Goal: Information Seeking & Learning: Learn about a topic

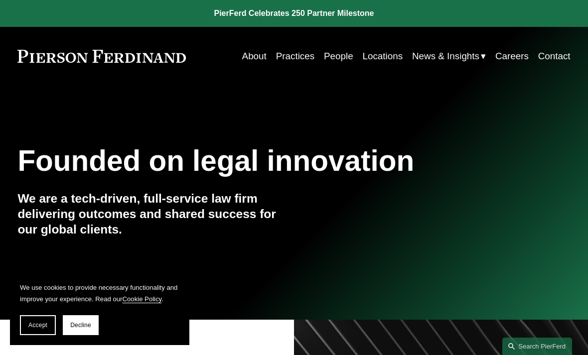
click at [511, 56] on link "Careers" at bounding box center [511, 56] width 33 height 19
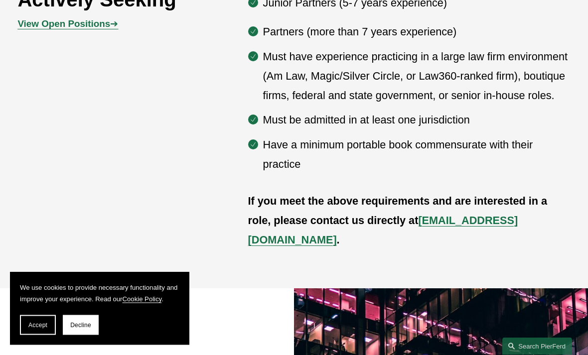
scroll to position [545, 0]
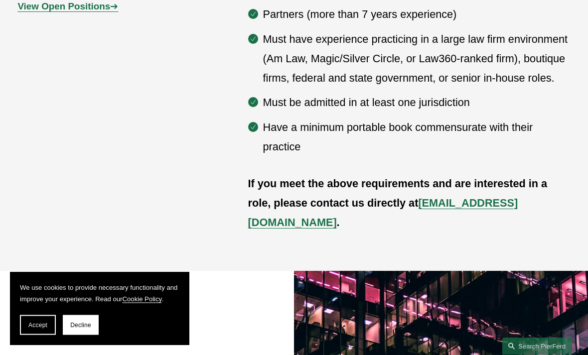
click at [56, 15] on p "View Open Positions ➔" at bounding box center [86, 7] width 138 height 17
click at [60, 12] on strong "View Open Positions" at bounding box center [63, 6] width 93 height 10
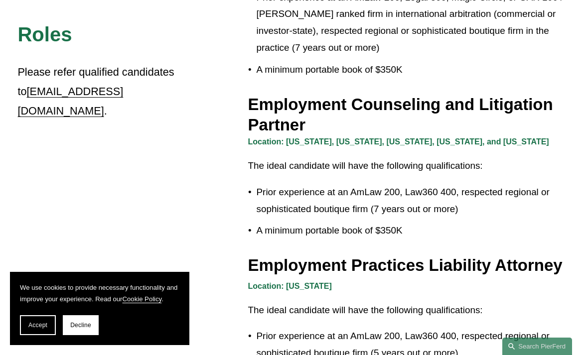
scroll to position [1295, 0]
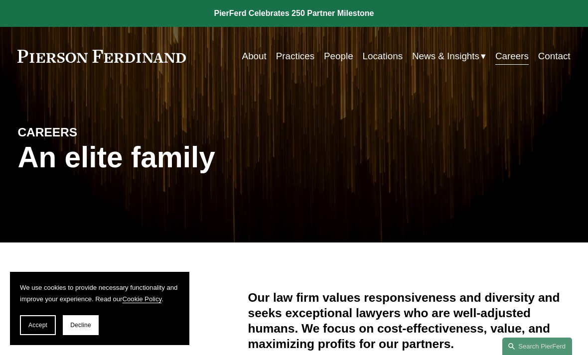
click at [373, 52] on link "Locations" at bounding box center [383, 56] width 40 height 19
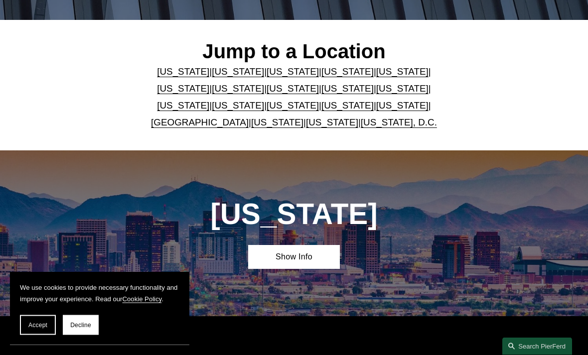
scroll to position [223, 0]
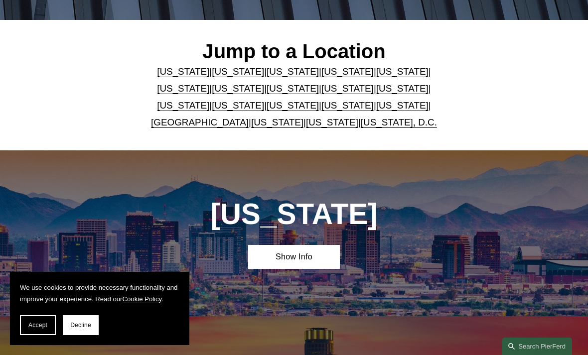
click at [266, 104] on link "[US_STATE]" at bounding box center [292, 105] width 52 height 10
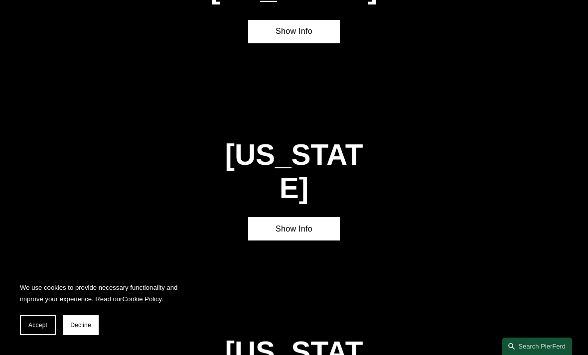
scroll to position [2398, 0]
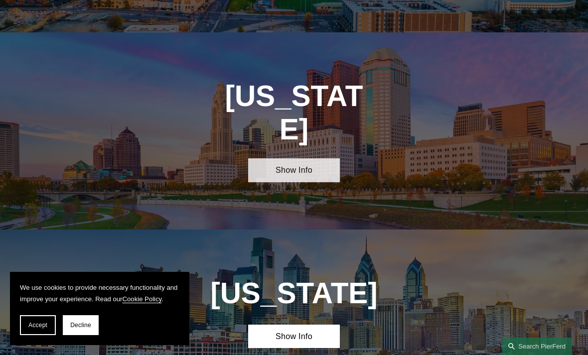
click at [278, 158] on link "Show Info" at bounding box center [294, 170] width 92 height 24
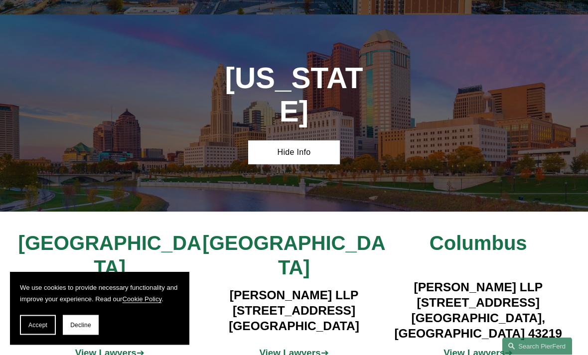
scroll to position [2417, 0]
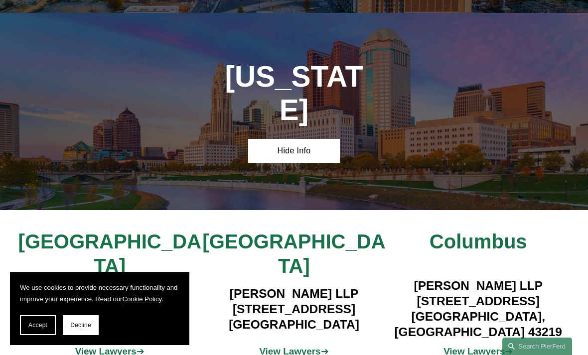
click at [123, 346] on strong "View Lawyers" at bounding box center [105, 351] width 61 height 10
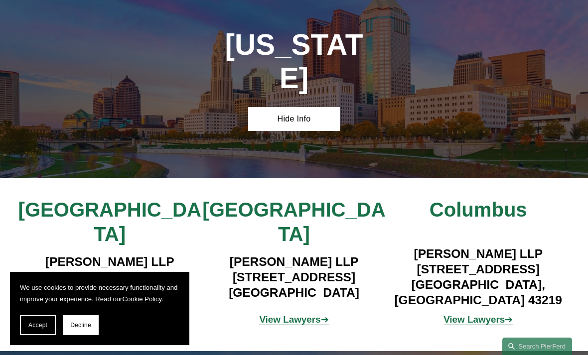
click at [463, 314] on strong "View Lawyers" at bounding box center [473, 319] width 61 height 10
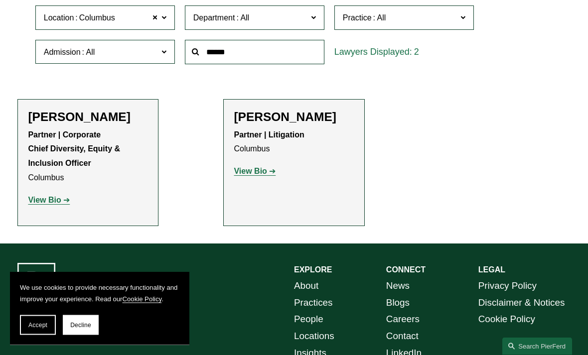
scroll to position [289, 0]
click at [55, 198] on strong "View Bio" at bounding box center [44, 200] width 33 height 8
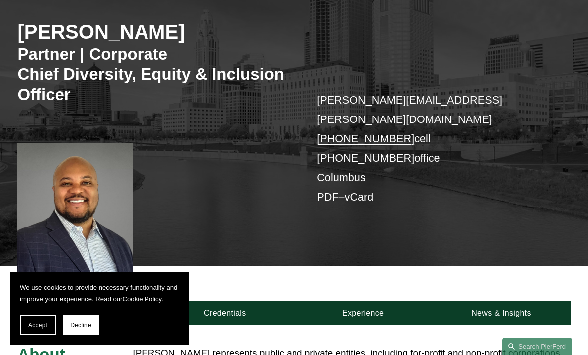
scroll to position [45, 0]
